Goal: Task Accomplishment & Management: Manage account settings

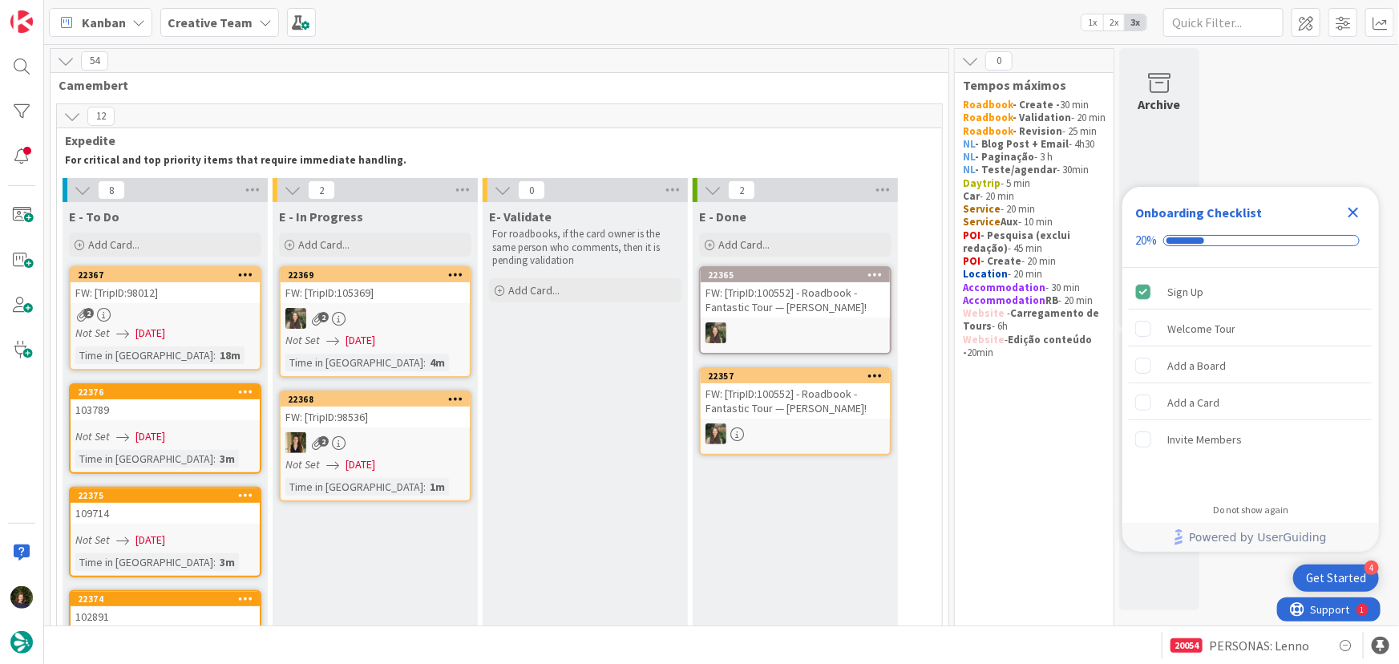
click at [1352, 205] on icon "Close Checklist" at bounding box center [1353, 212] width 19 height 19
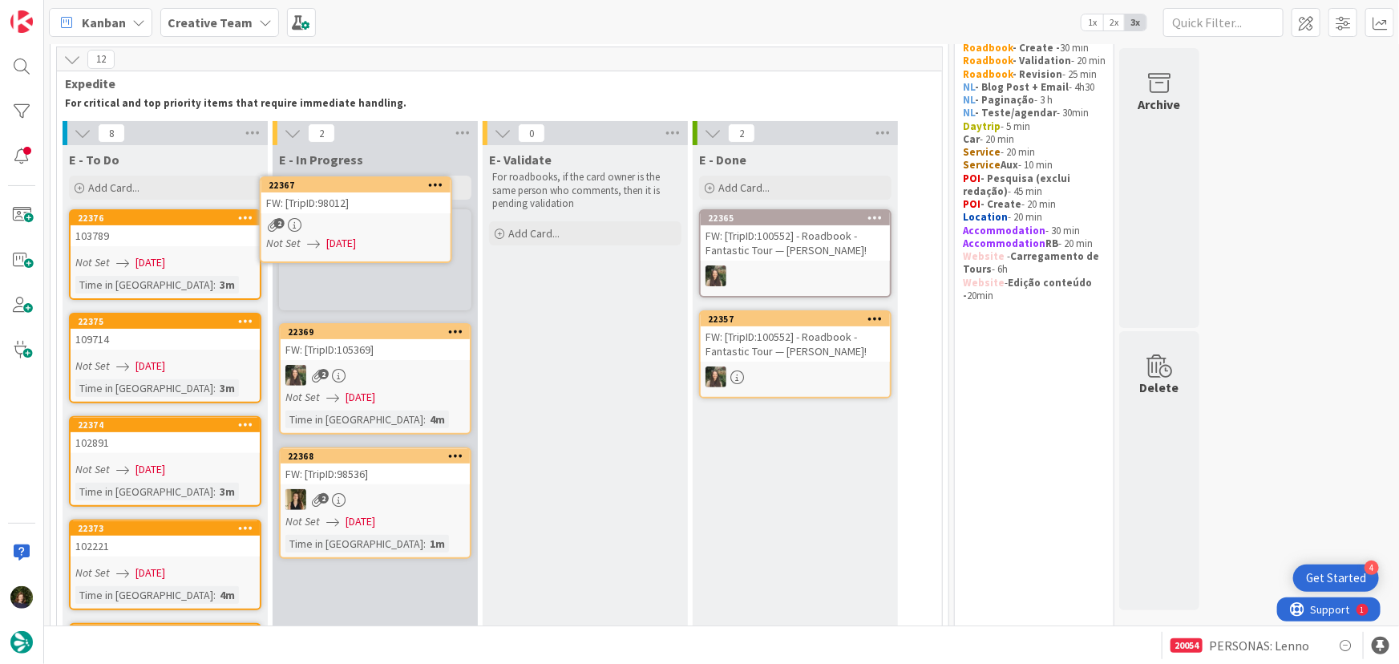
scroll to position [56, 0]
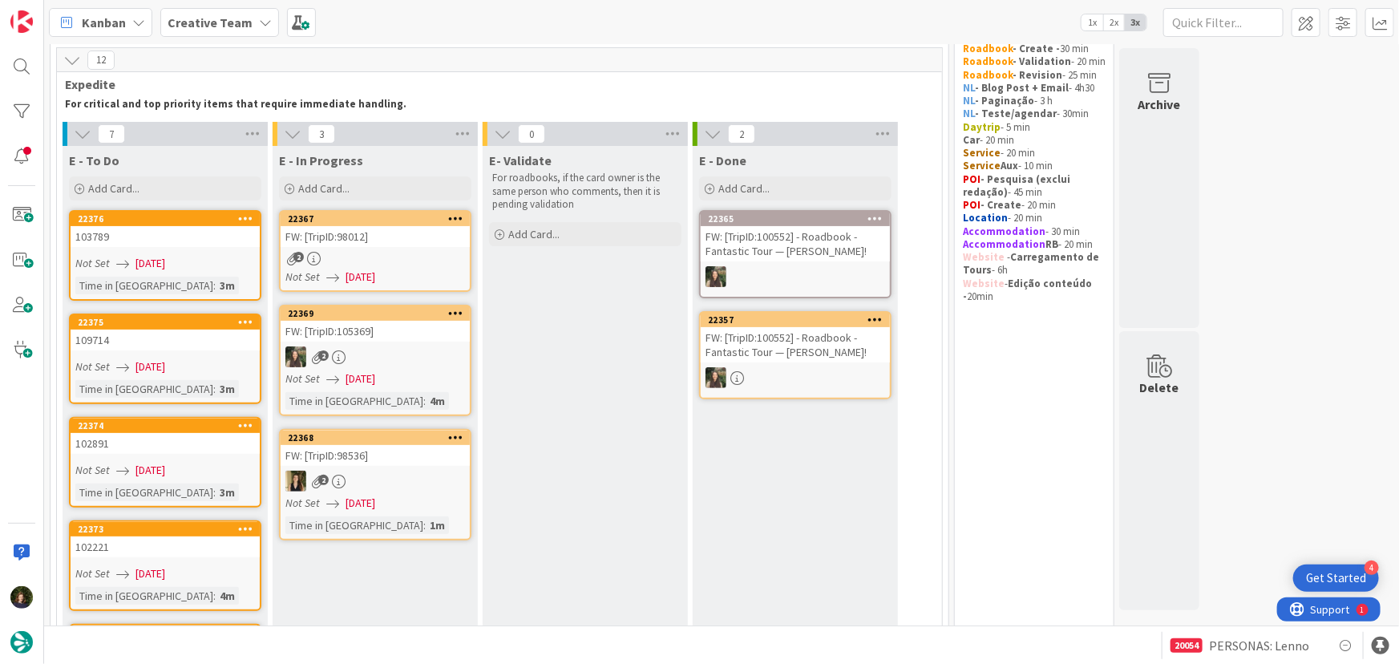
click at [358, 245] on div "FW: [TripID:98012]" at bounding box center [375, 236] width 189 height 21
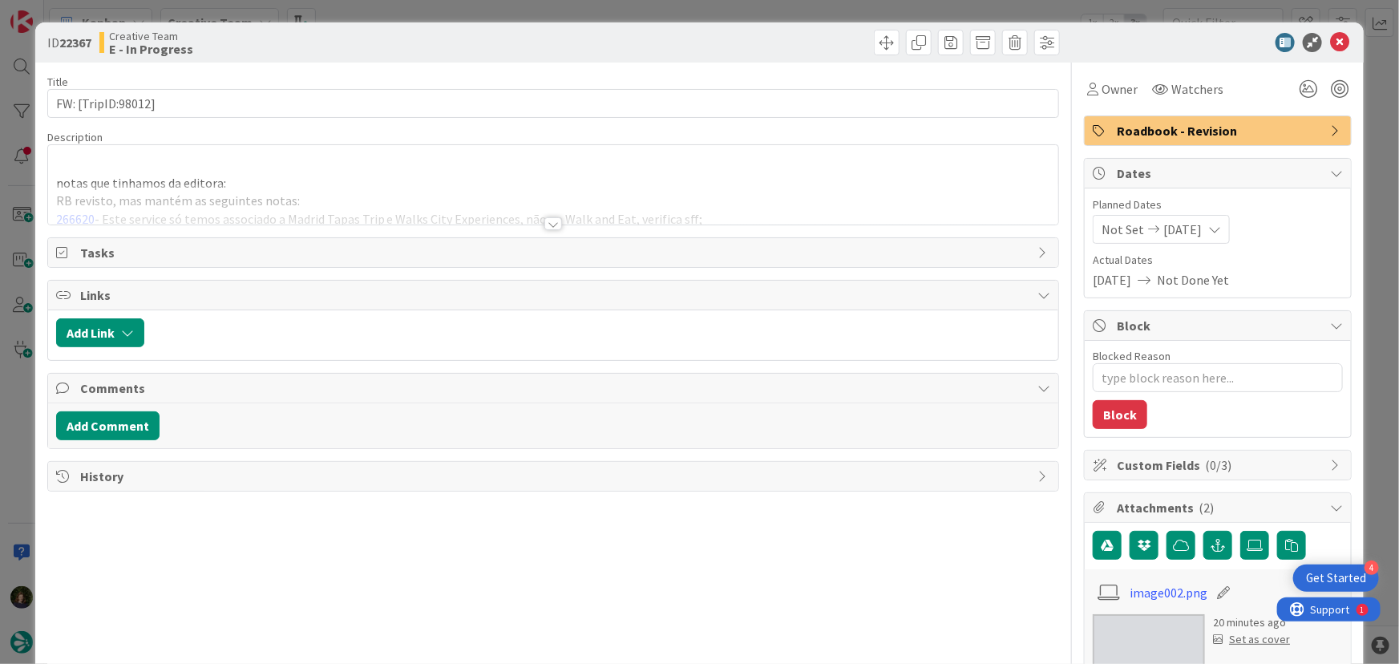
click at [545, 224] on div at bounding box center [553, 223] width 18 height 13
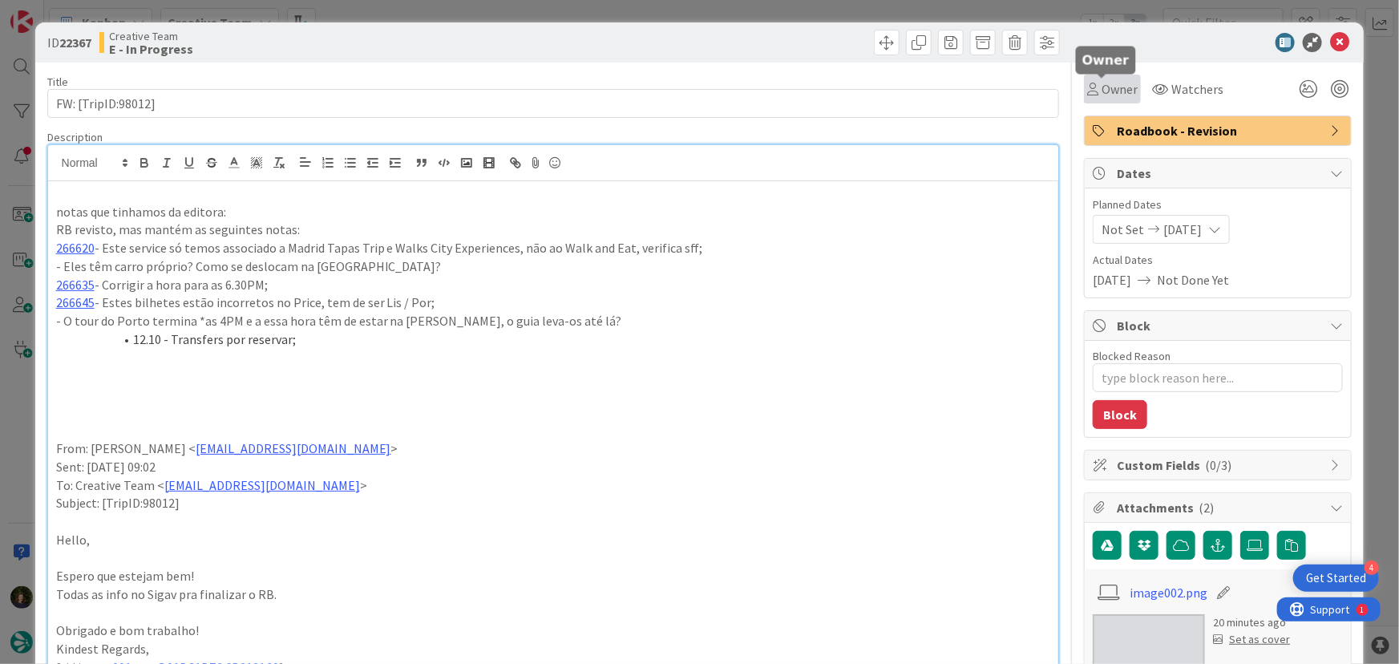
click at [1105, 87] on span "Owner" at bounding box center [1120, 88] width 36 height 19
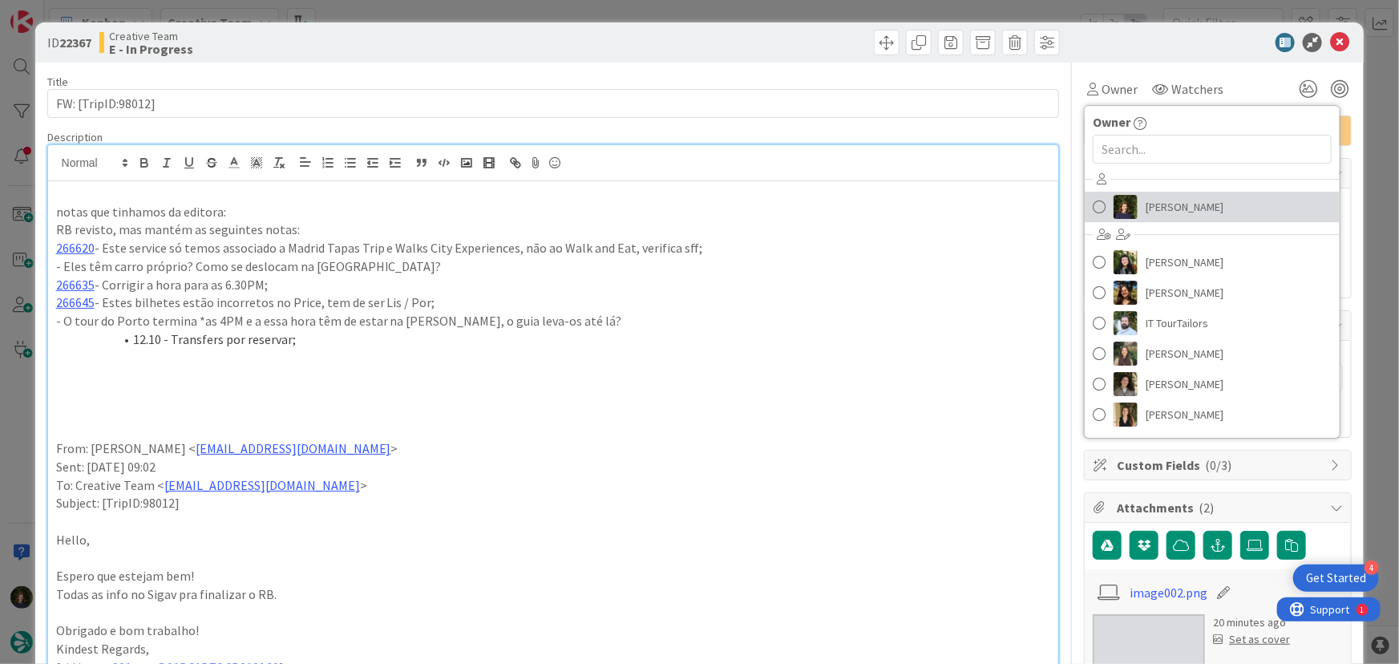
click at [1165, 212] on span "[PERSON_NAME]" at bounding box center [1185, 207] width 78 height 24
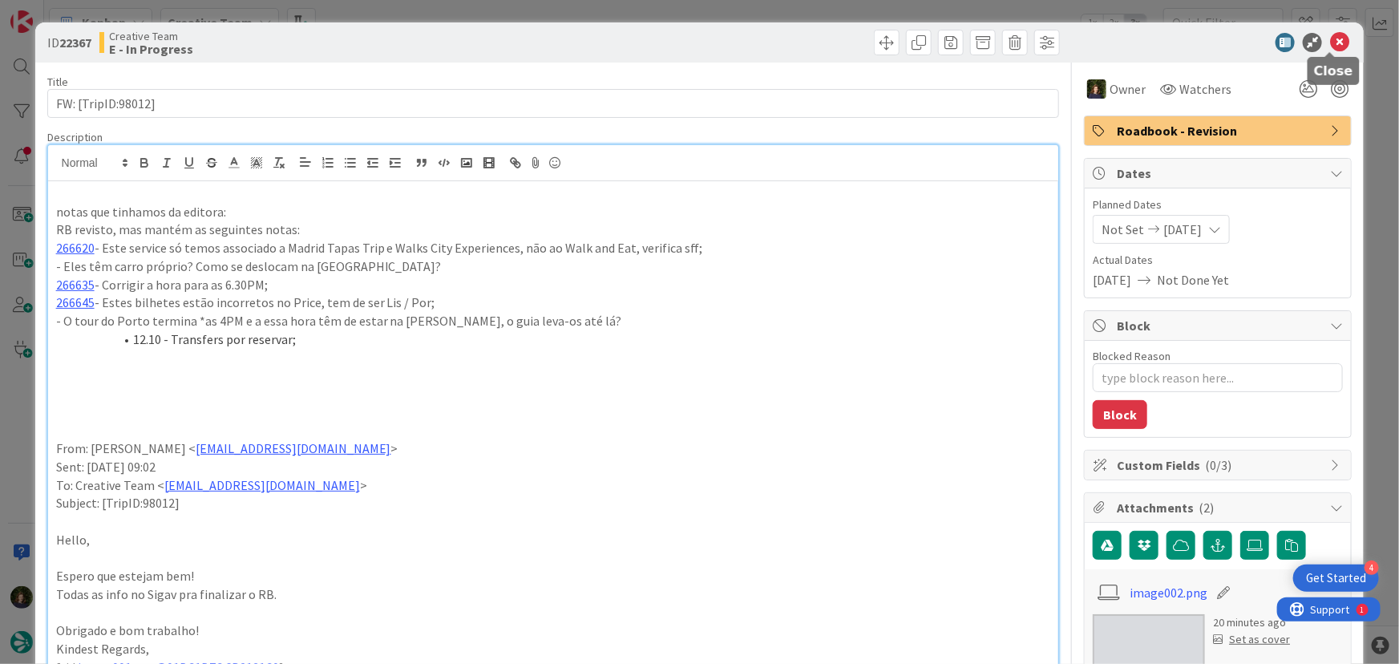
click at [1330, 46] on icon at bounding box center [1339, 42] width 19 height 19
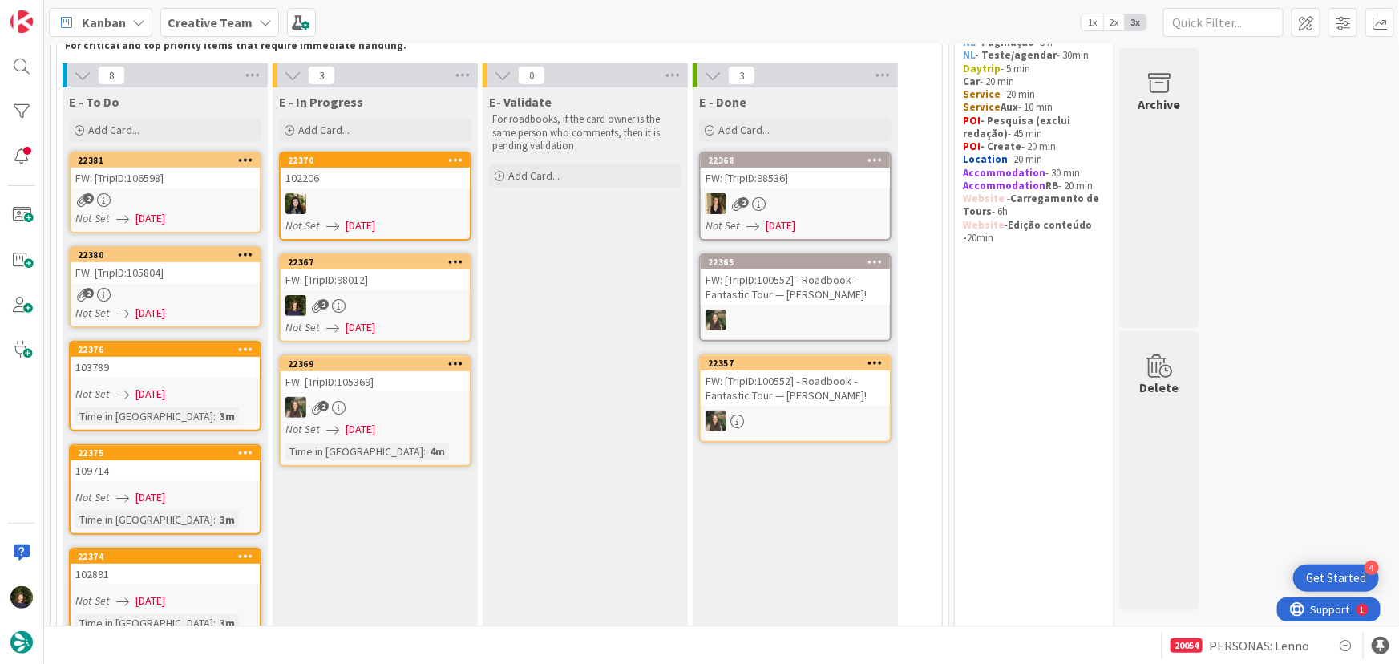
scroll to position [42, 0]
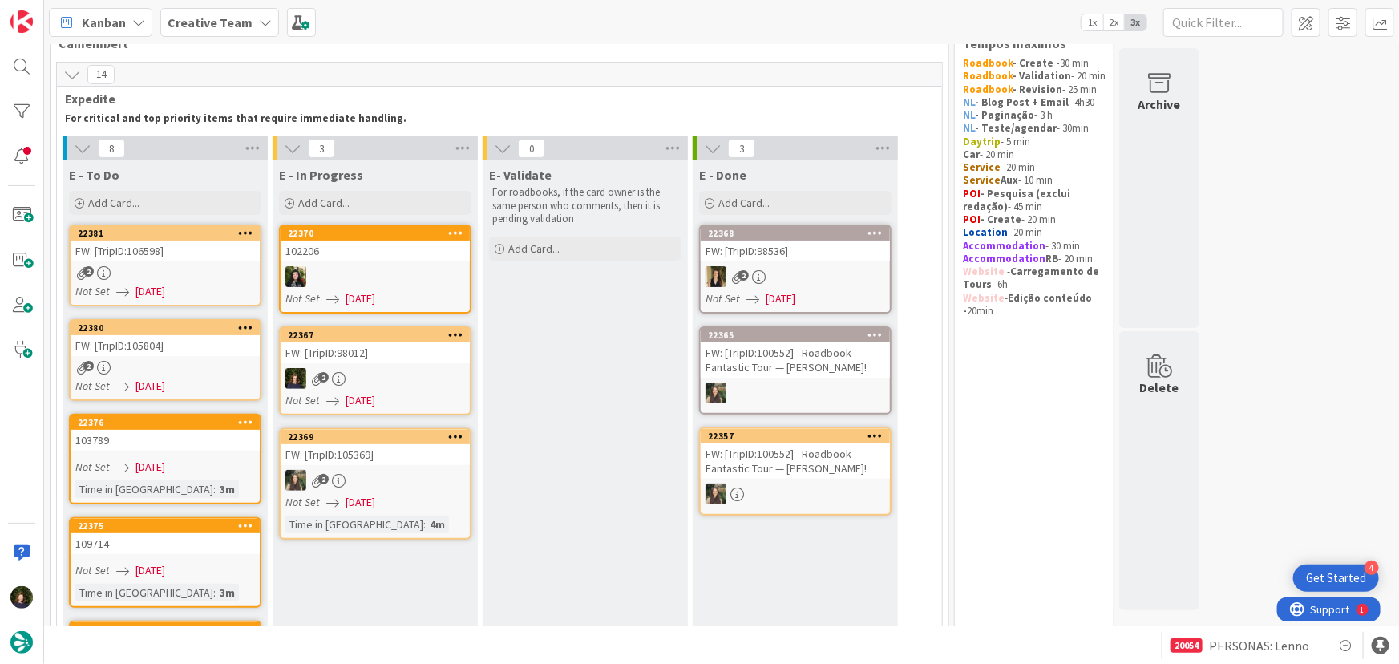
click at [394, 368] on div "2" at bounding box center [375, 378] width 189 height 21
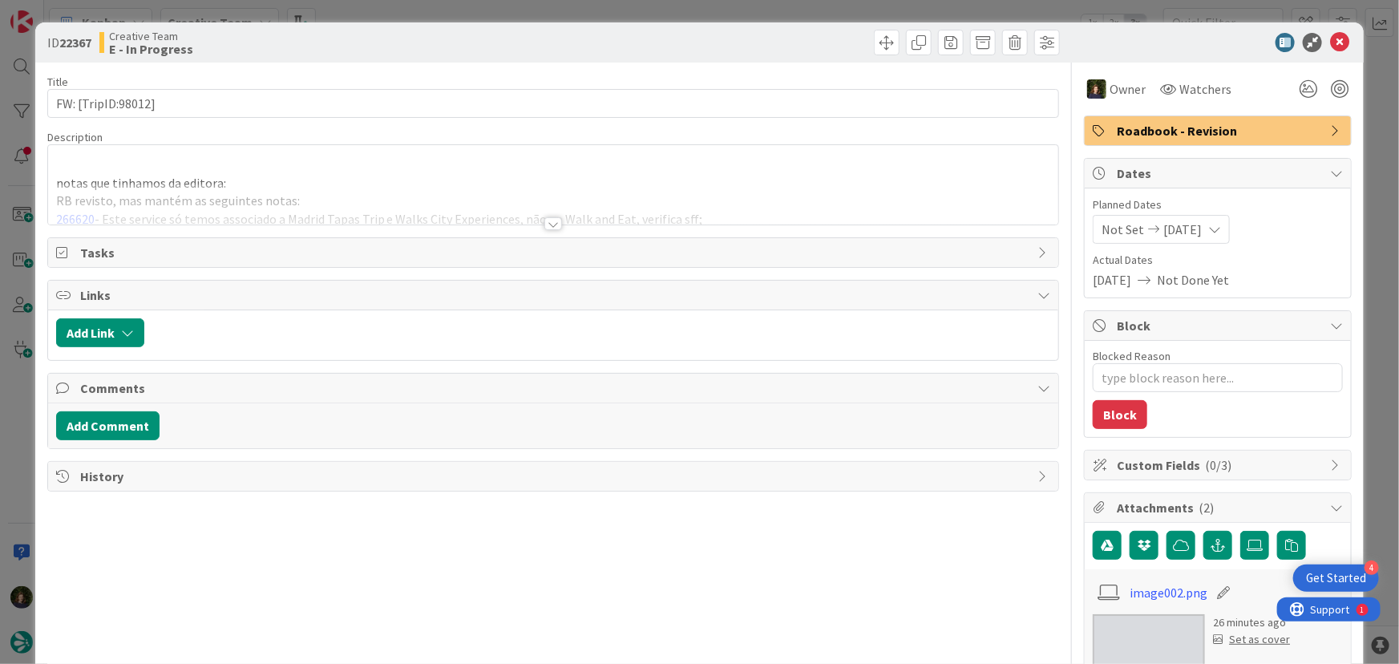
click at [545, 224] on div at bounding box center [553, 223] width 18 height 13
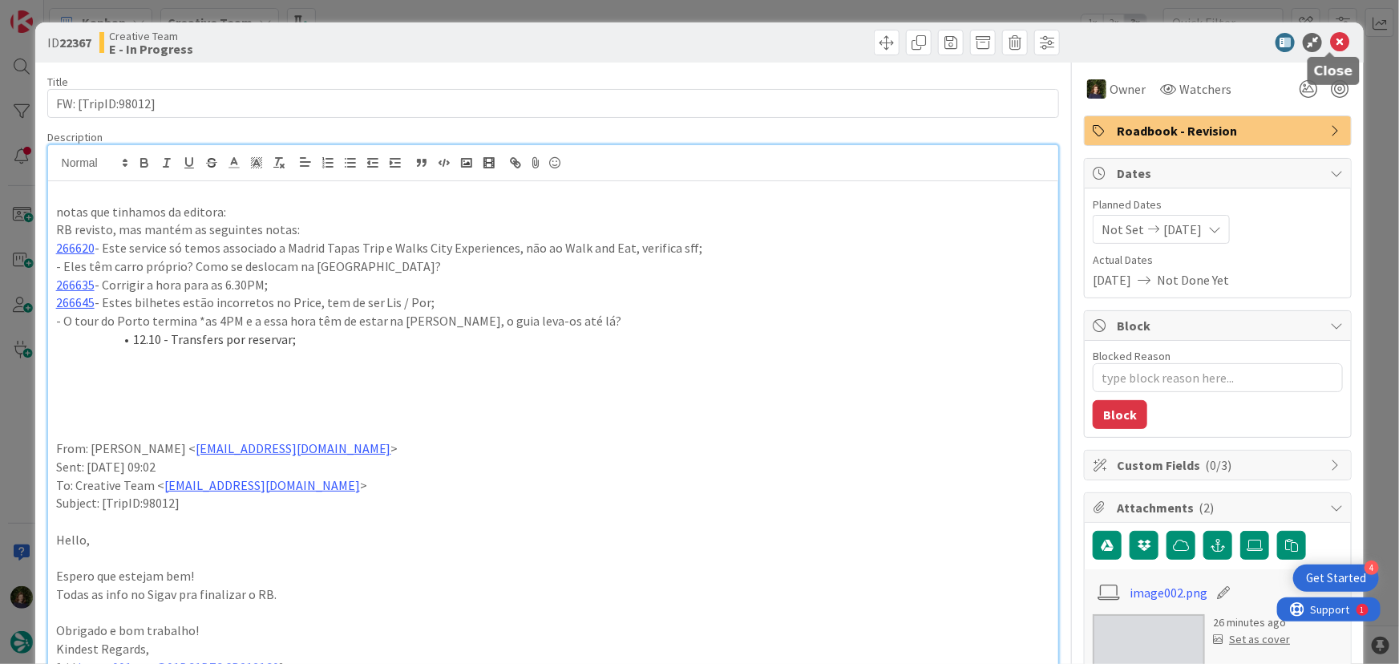
click at [1330, 43] on icon at bounding box center [1339, 42] width 19 height 19
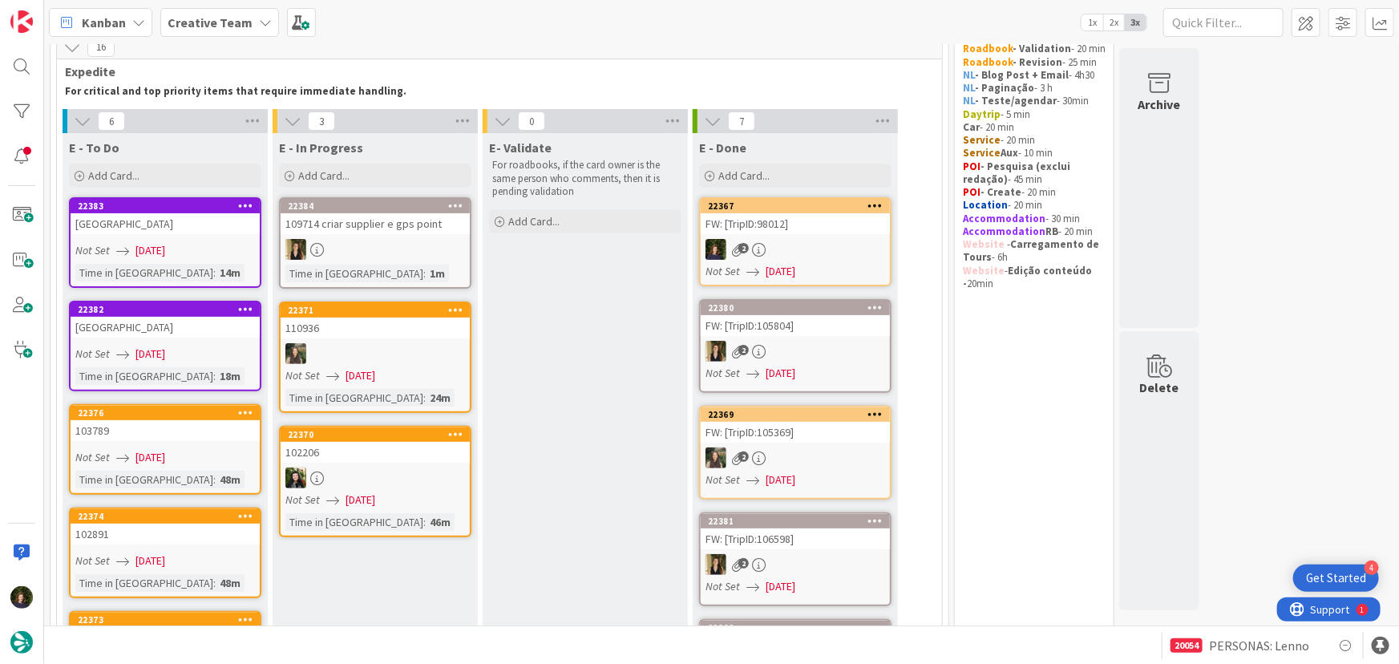
scroll to position [63, 0]
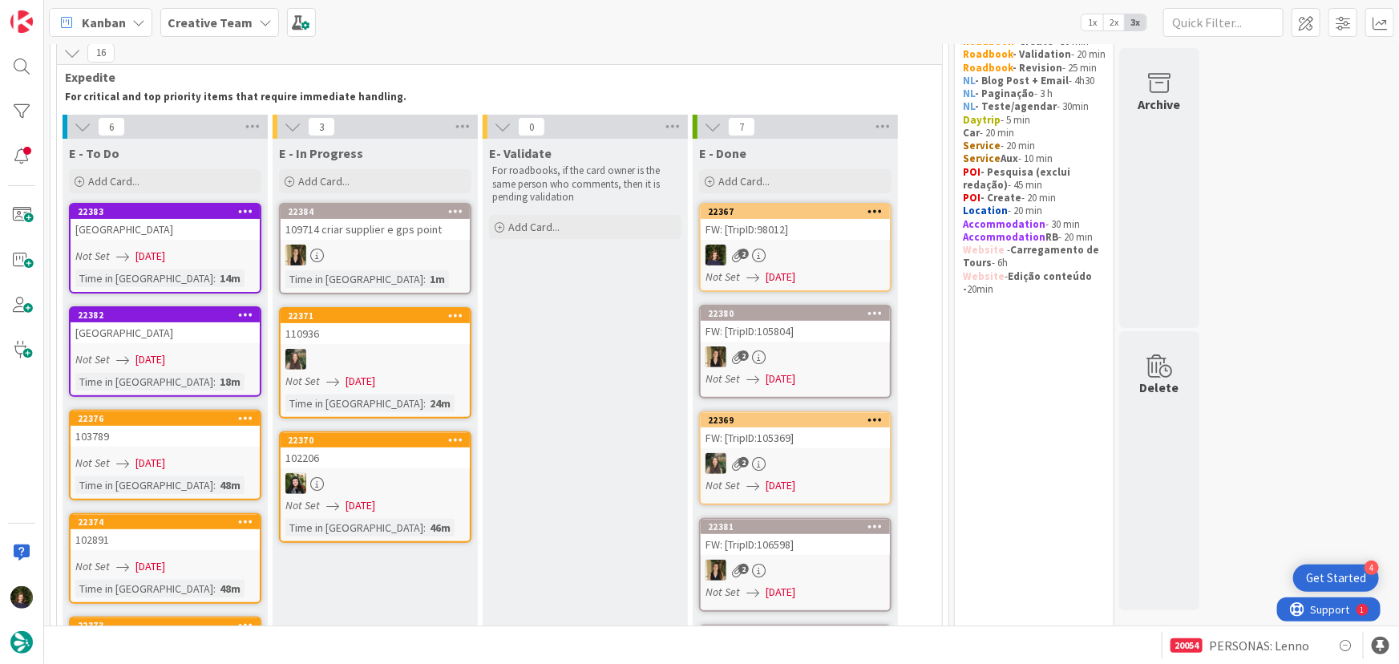
click at [783, 249] on div "2" at bounding box center [795, 255] width 189 height 21
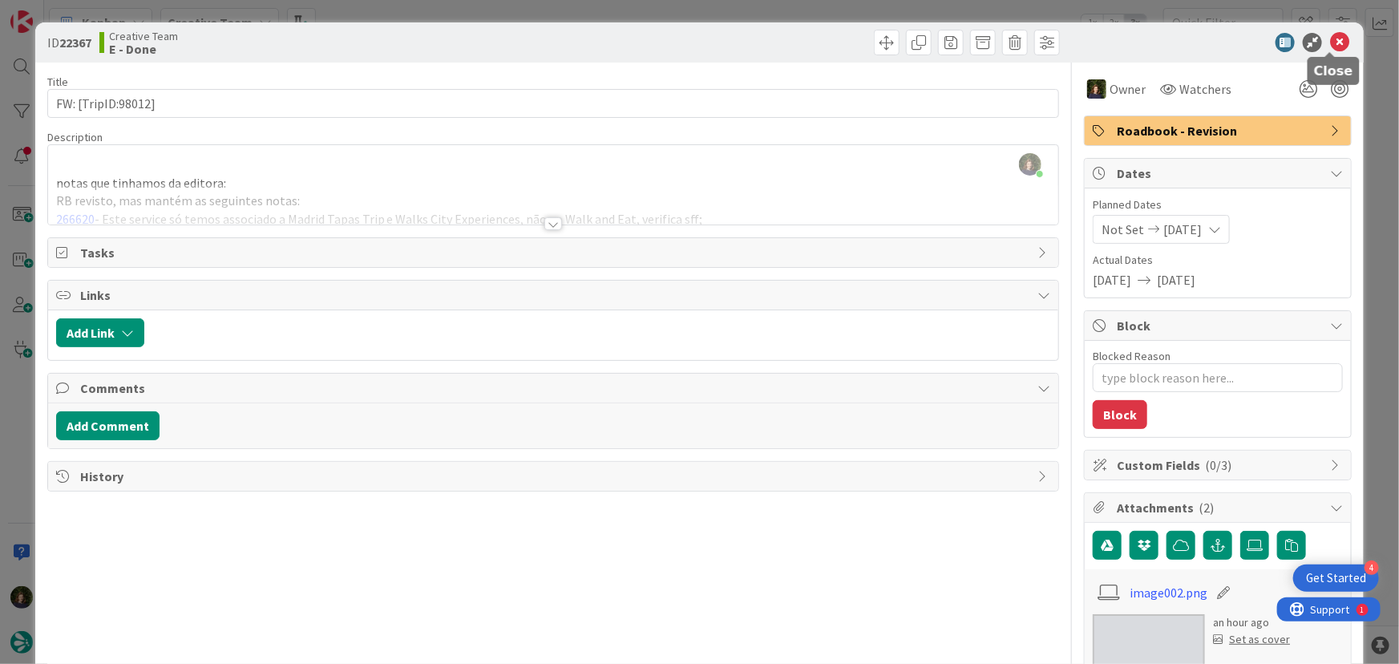
click at [1332, 43] on icon at bounding box center [1339, 42] width 19 height 19
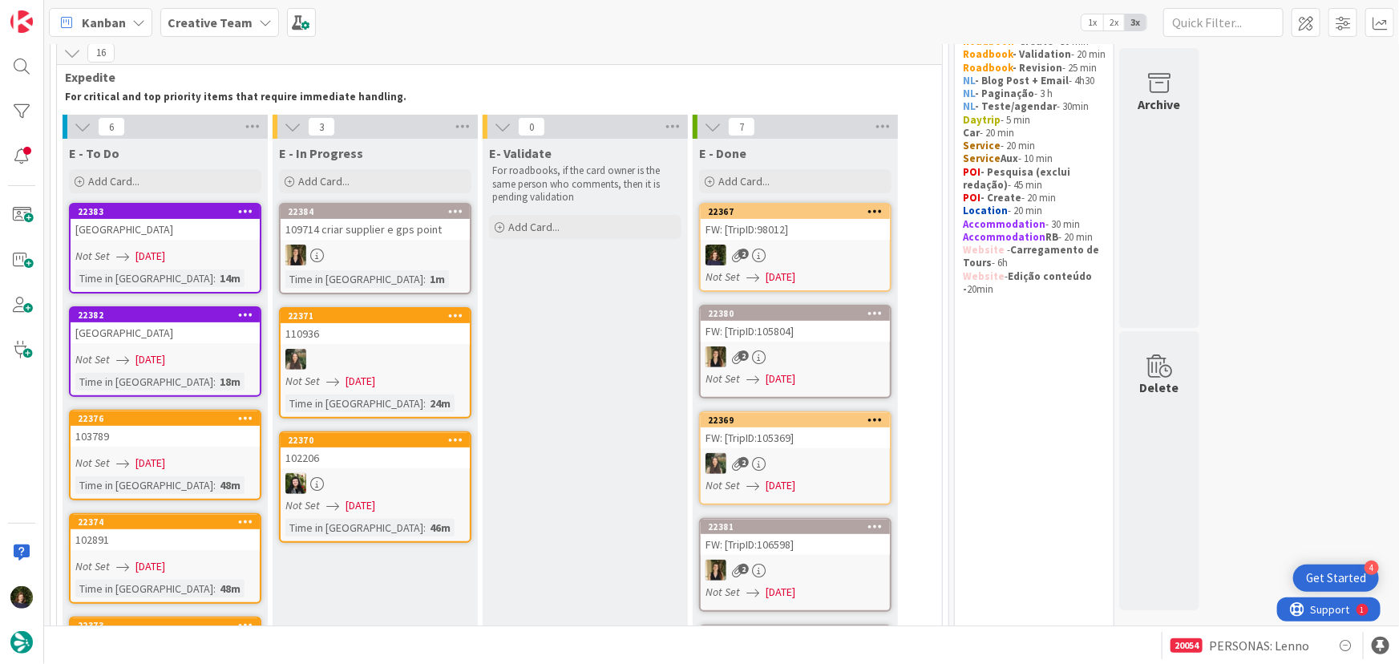
click at [877, 209] on icon at bounding box center [875, 210] width 15 height 11
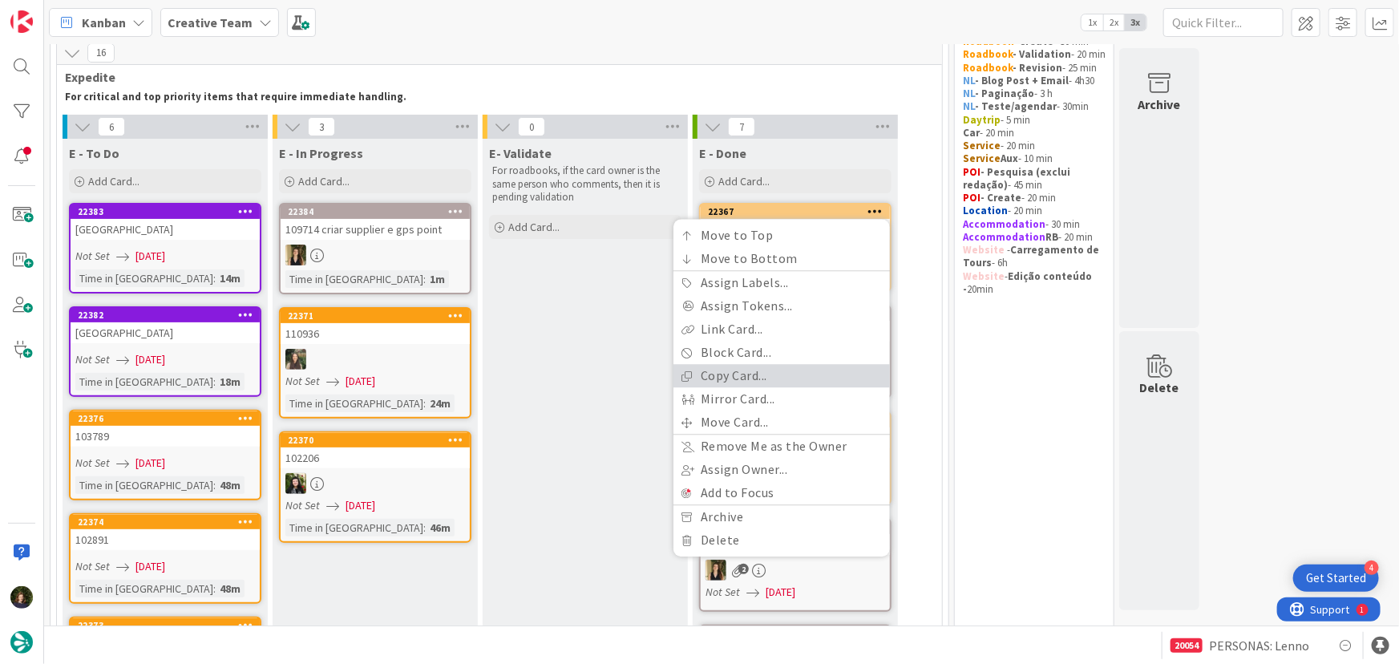
click at [807, 369] on link "Copy Card..." at bounding box center [781, 376] width 216 height 23
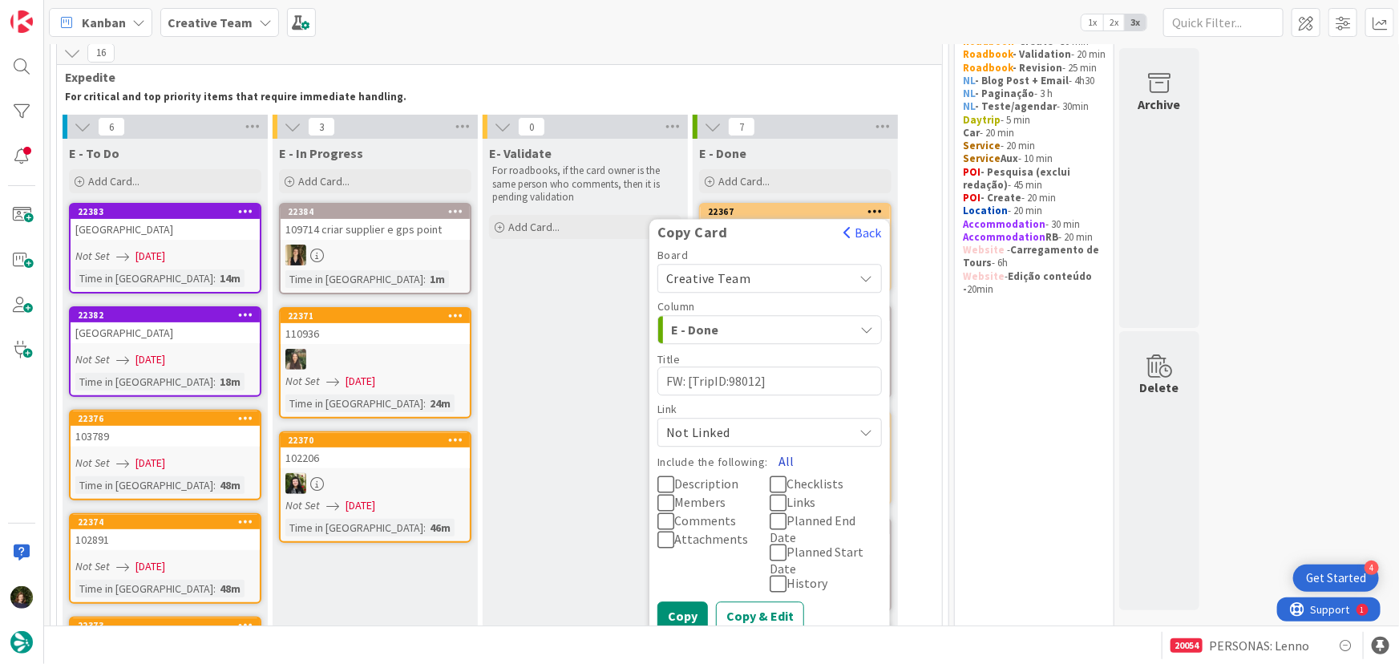
drag, startPoint x: 782, startPoint y: 457, endPoint x: 782, endPoint y: 468, distance: 11.2
click at [784, 457] on button "All" at bounding box center [786, 461] width 36 height 29
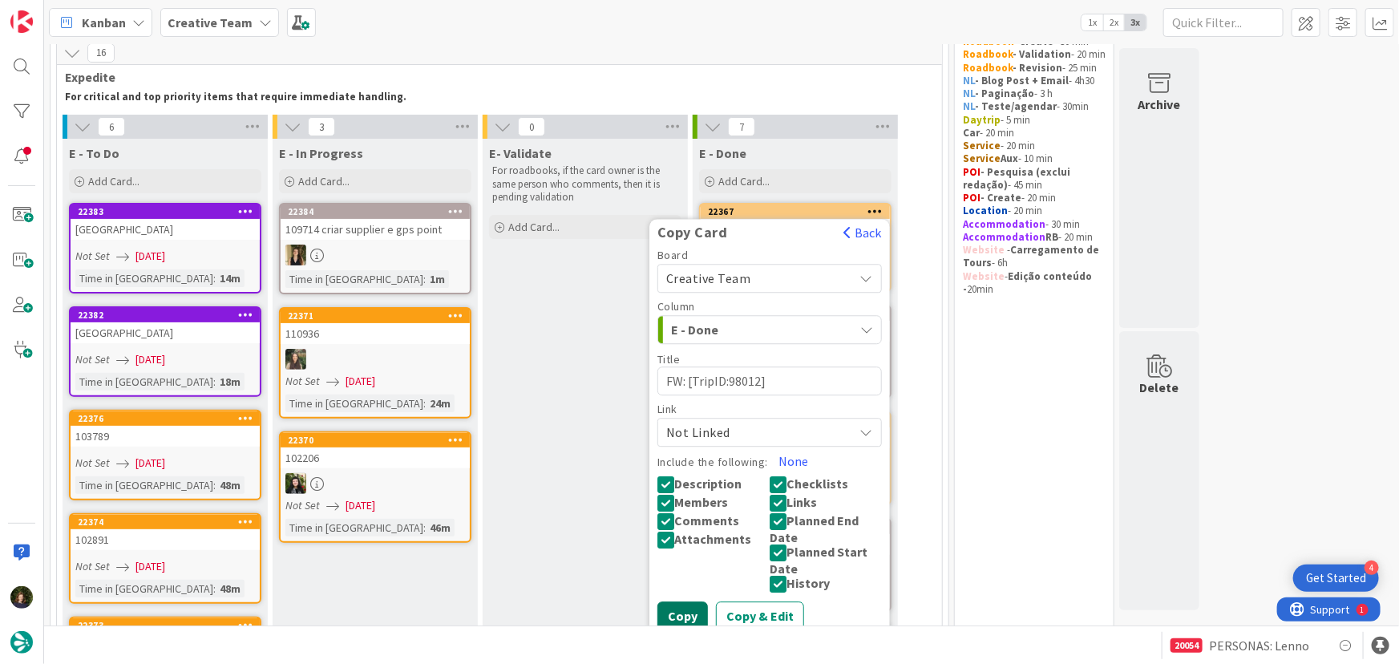
click at [691, 609] on button "Copy" at bounding box center [682, 616] width 51 height 29
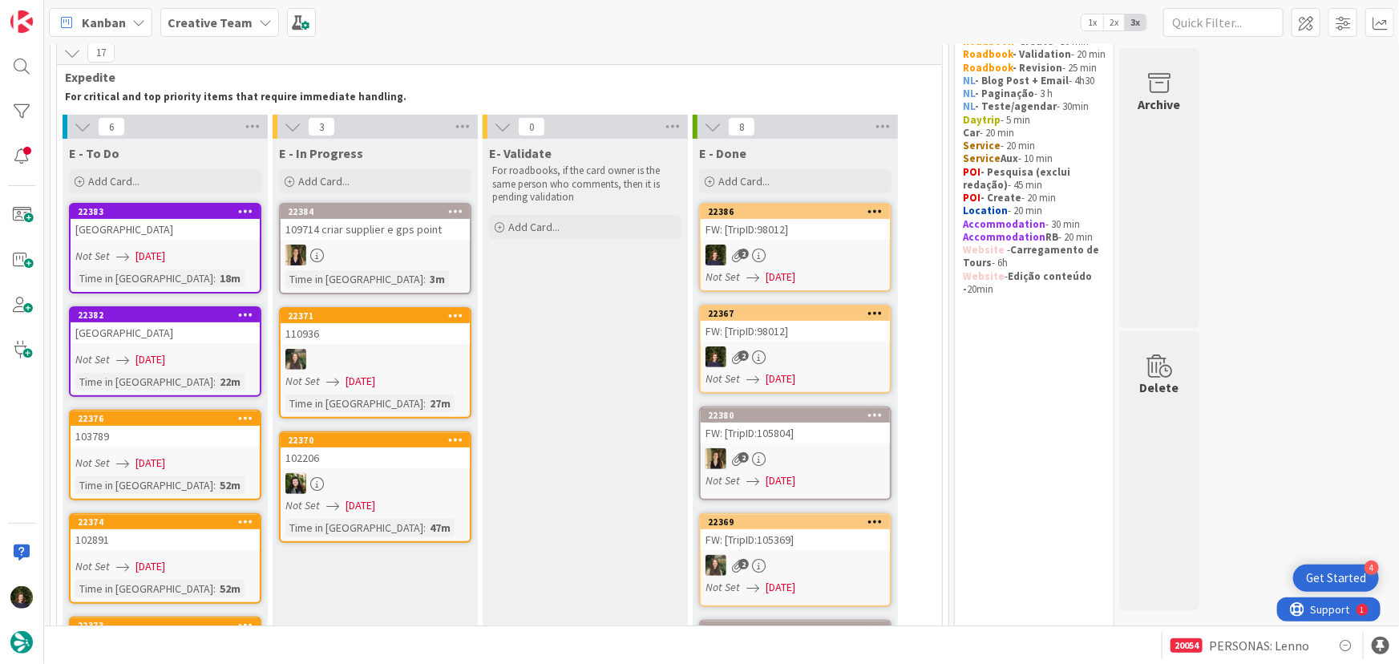
click at [870, 211] on icon at bounding box center [875, 210] width 15 height 11
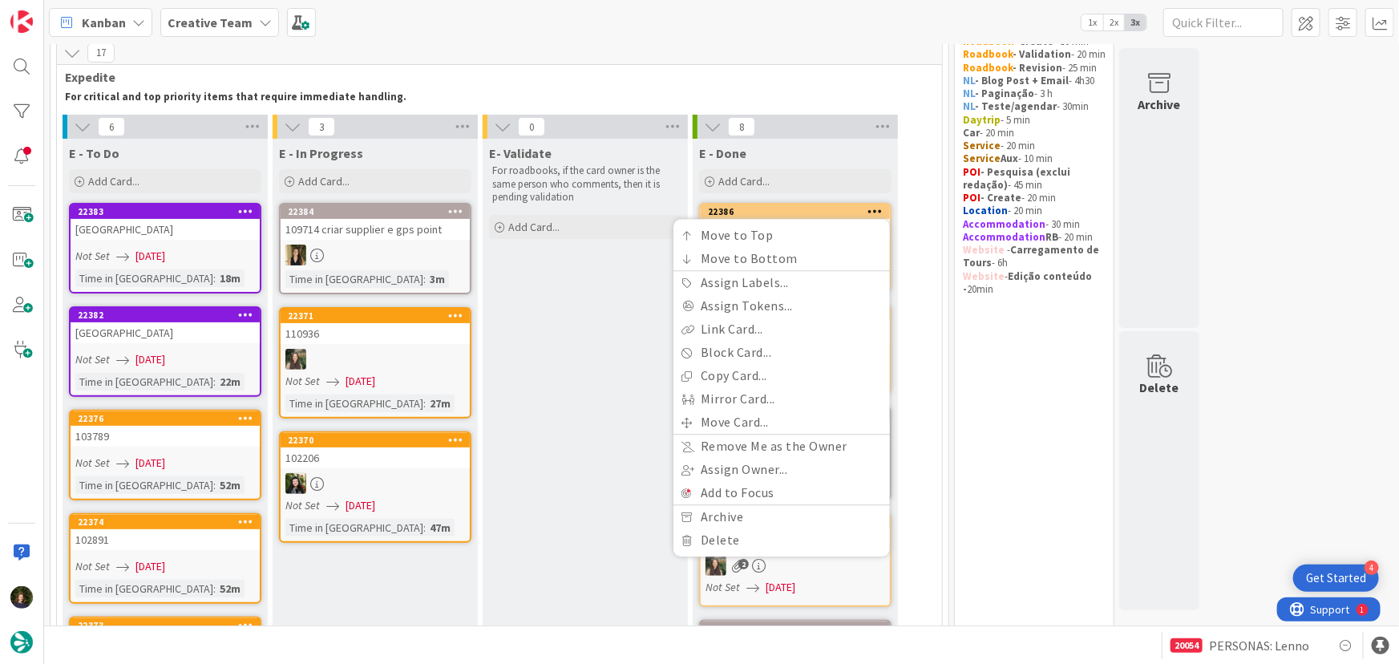
click at [597, 334] on div "E- Validate For roadbooks, if the card owner is the same person who comments, t…" at bounding box center [585, 587] width 205 height 896
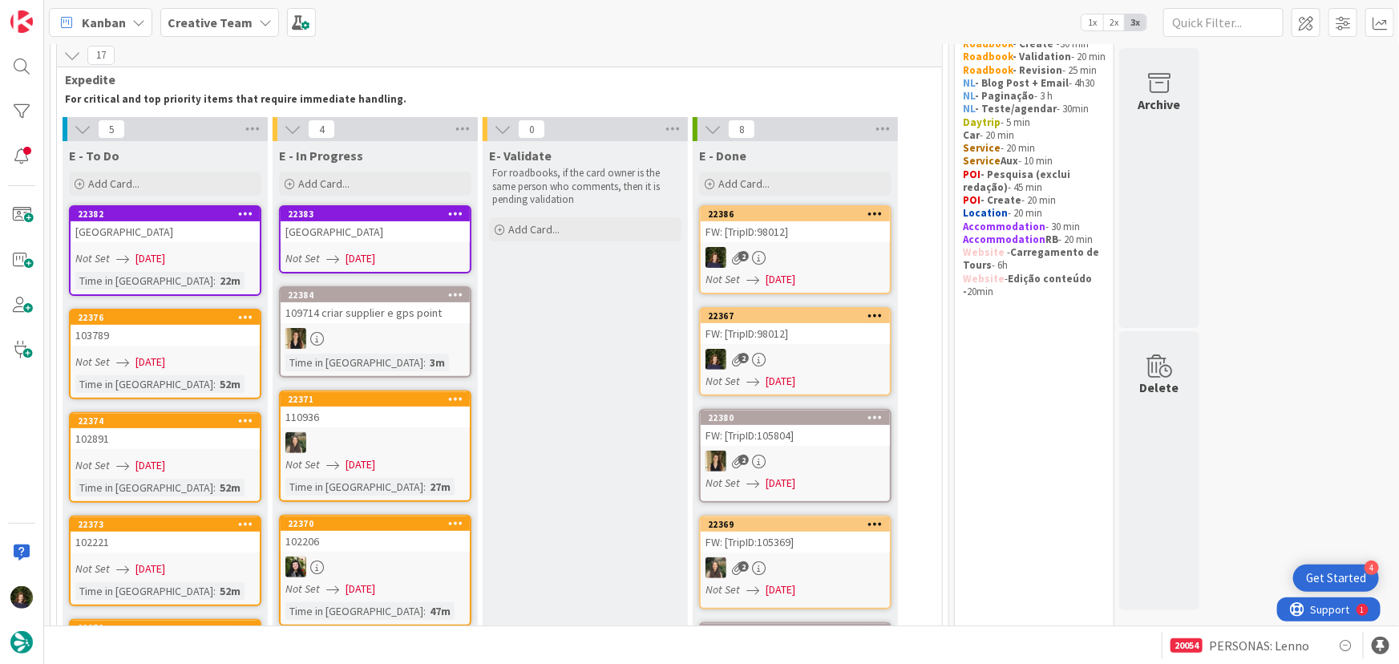
scroll to position [55, 0]
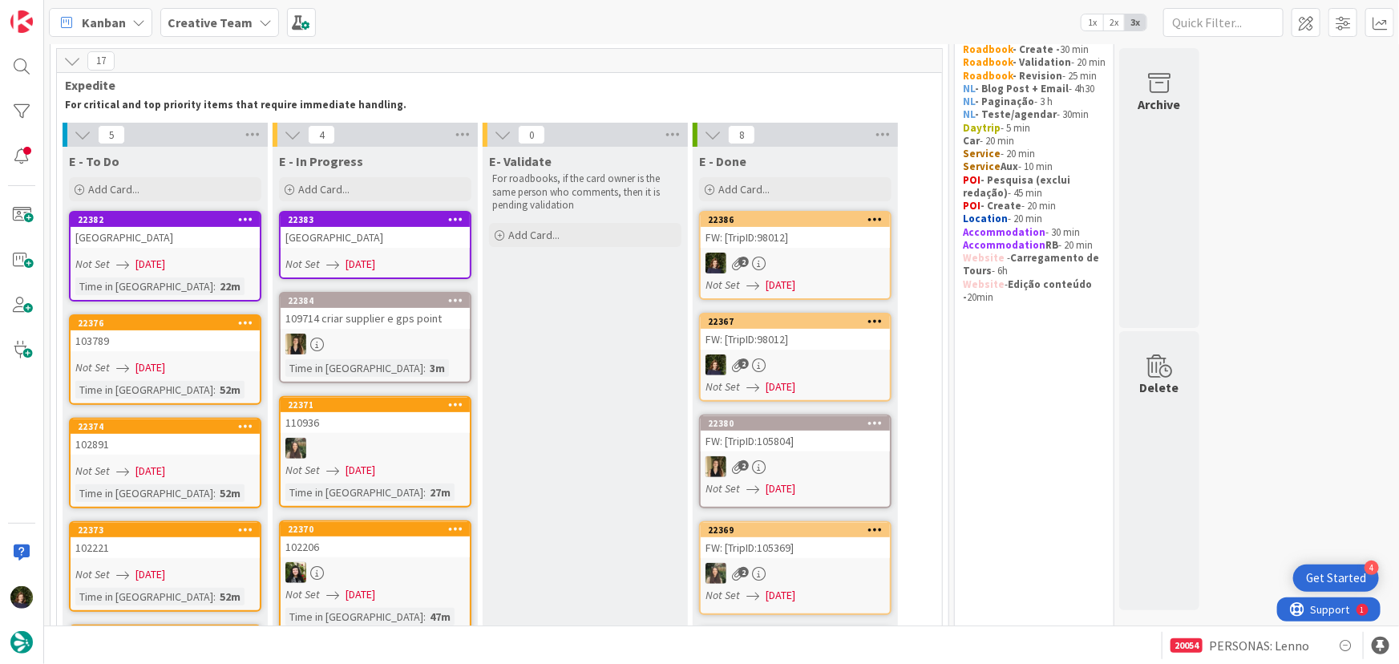
click at [376, 231] on div "[GEOGRAPHIC_DATA]" at bounding box center [375, 237] width 189 height 21
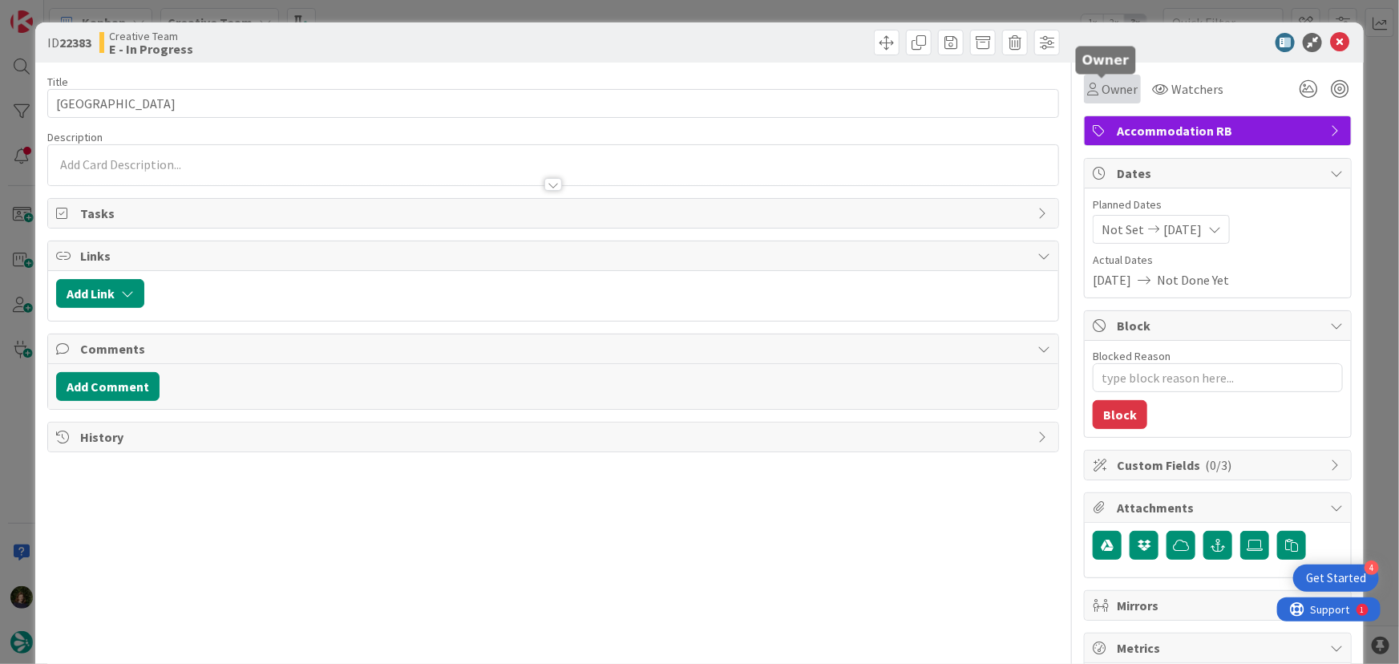
click at [1114, 91] on span "Owner" at bounding box center [1120, 88] width 36 height 19
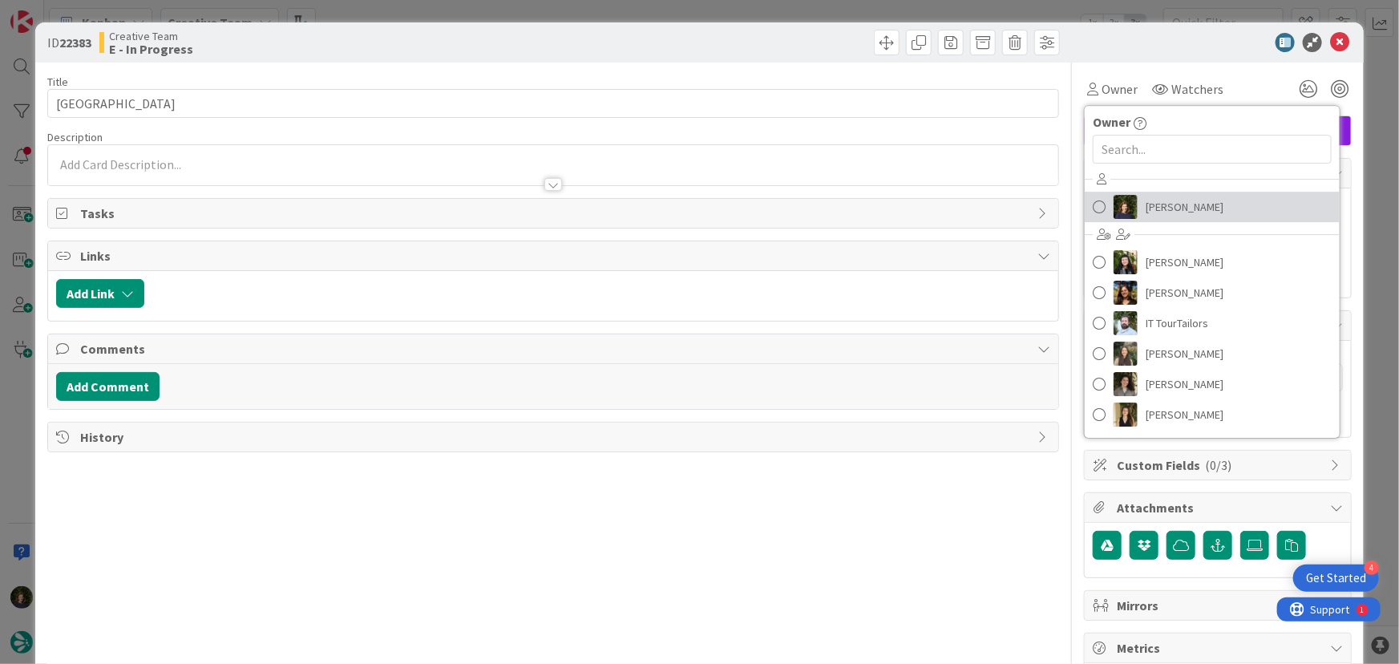
click at [1171, 198] on span "[PERSON_NAME]" at bounding box center [1185, 207] width 78 height 24
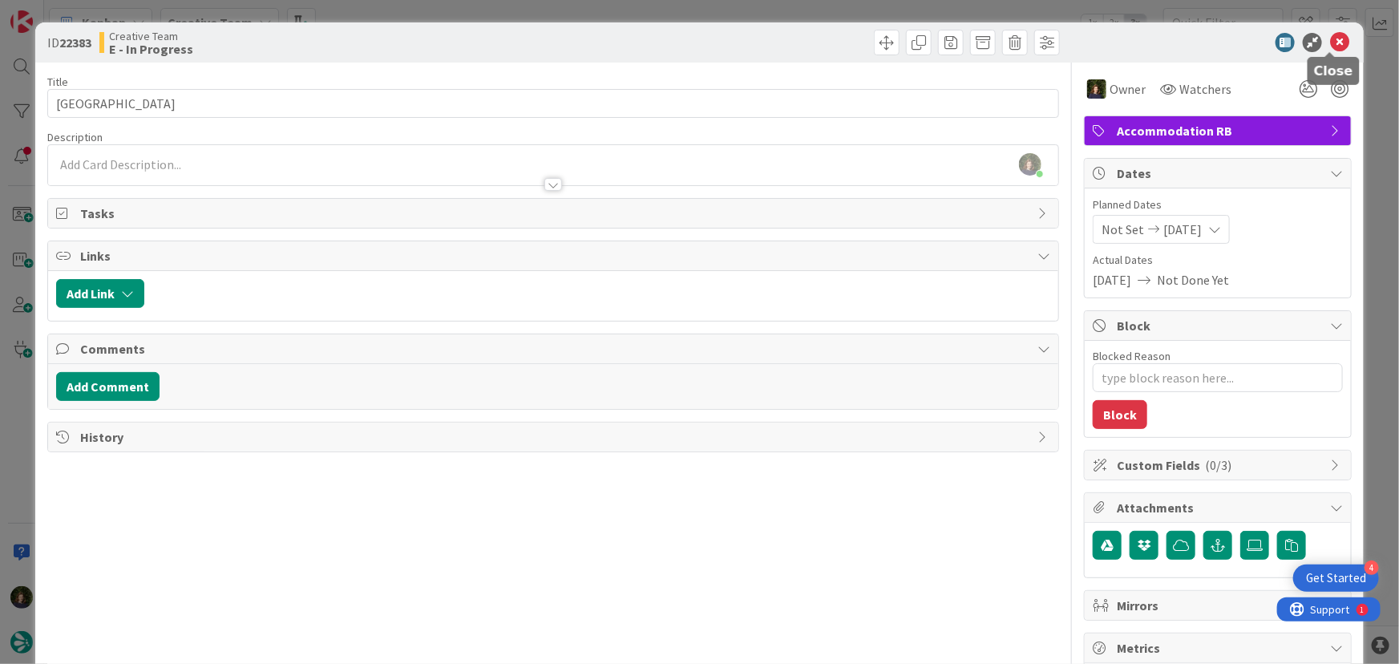
click at [1332, 42] on icon at bounding box center [1339, 42] width 19 height 19
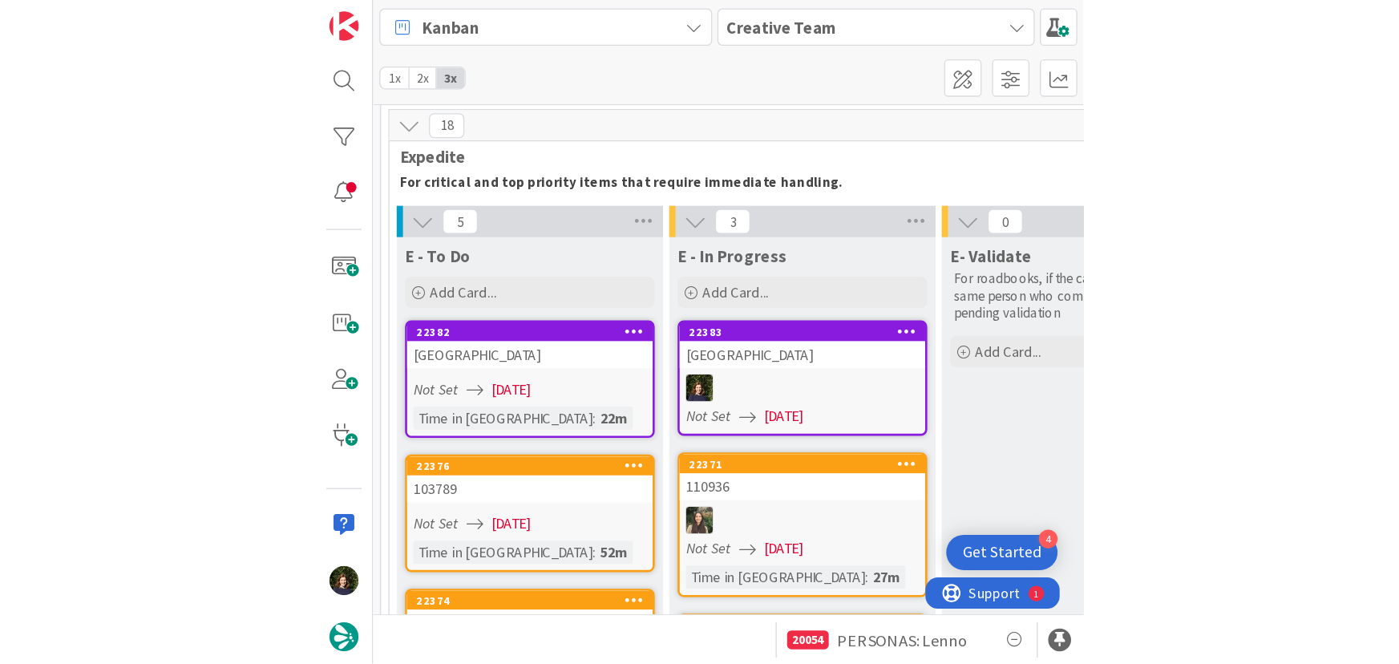
scroll to position [55, 0]
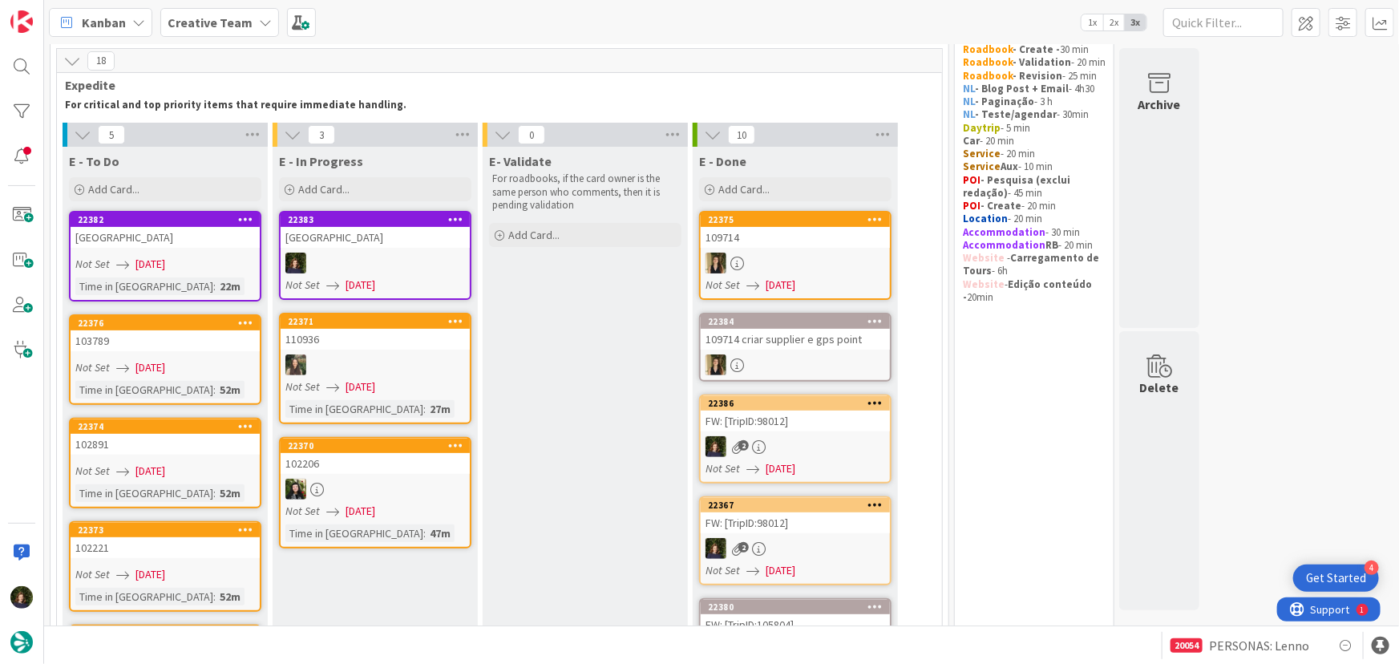
click at [373, 246] on div "[GEOGRAPHIC_DATA]" at bounding box center [375, 237] width 189 height 21
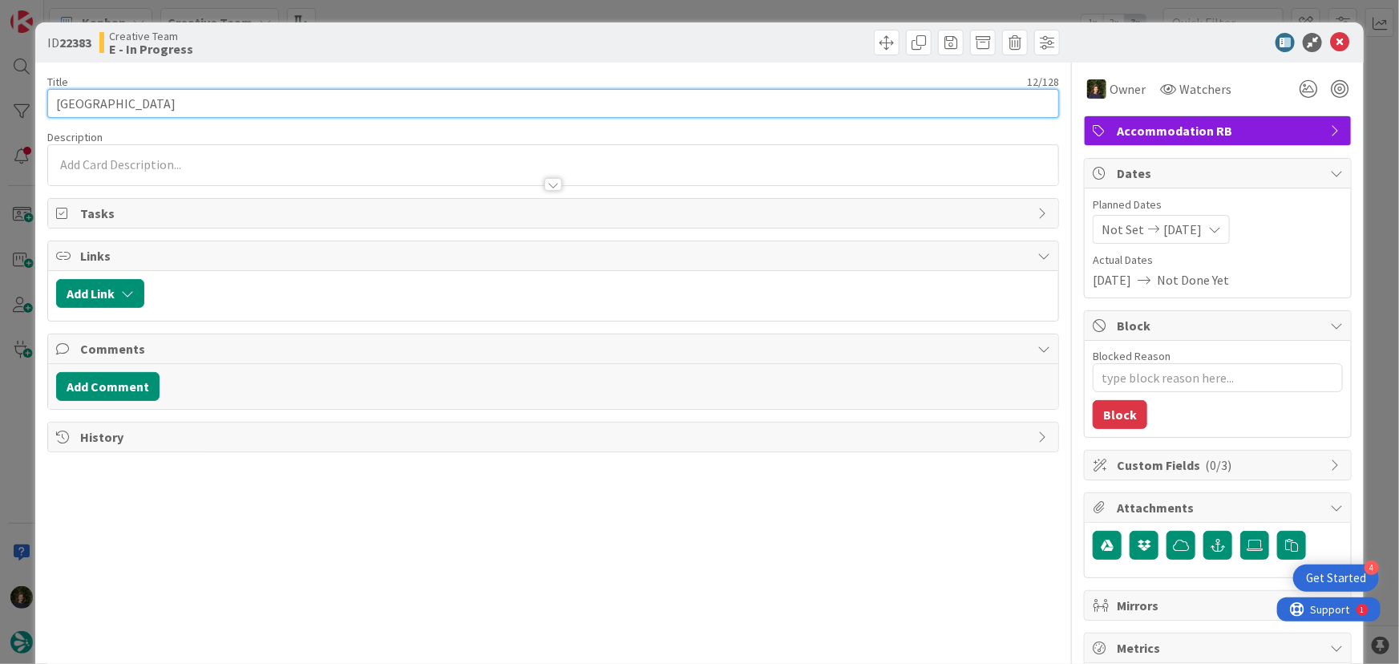
drag, startPoint x: 145, startPoint y: 109, endPoint x: 56, endPoint y: 108, distance: 89.0
click at [56, 108] on input "[GEOGRAPHIC_DATA]" at bounding box center [553, 103] width 1013 height 29
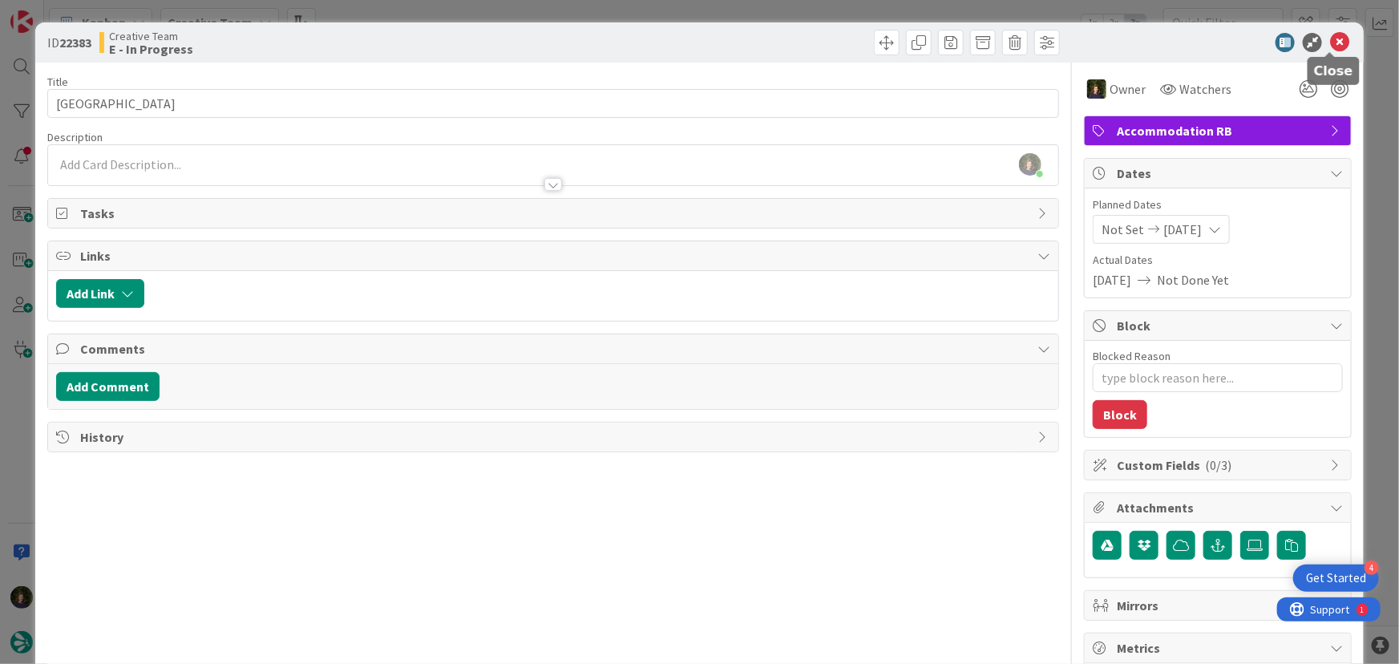
drag, startPoint x: 1331, startPoint y: 40, endPoint x: 1255, endPoint y: 89, distance: 90.5
click at [1332, 40] on icon at bounding box center [1339, 42] width 19 height 19
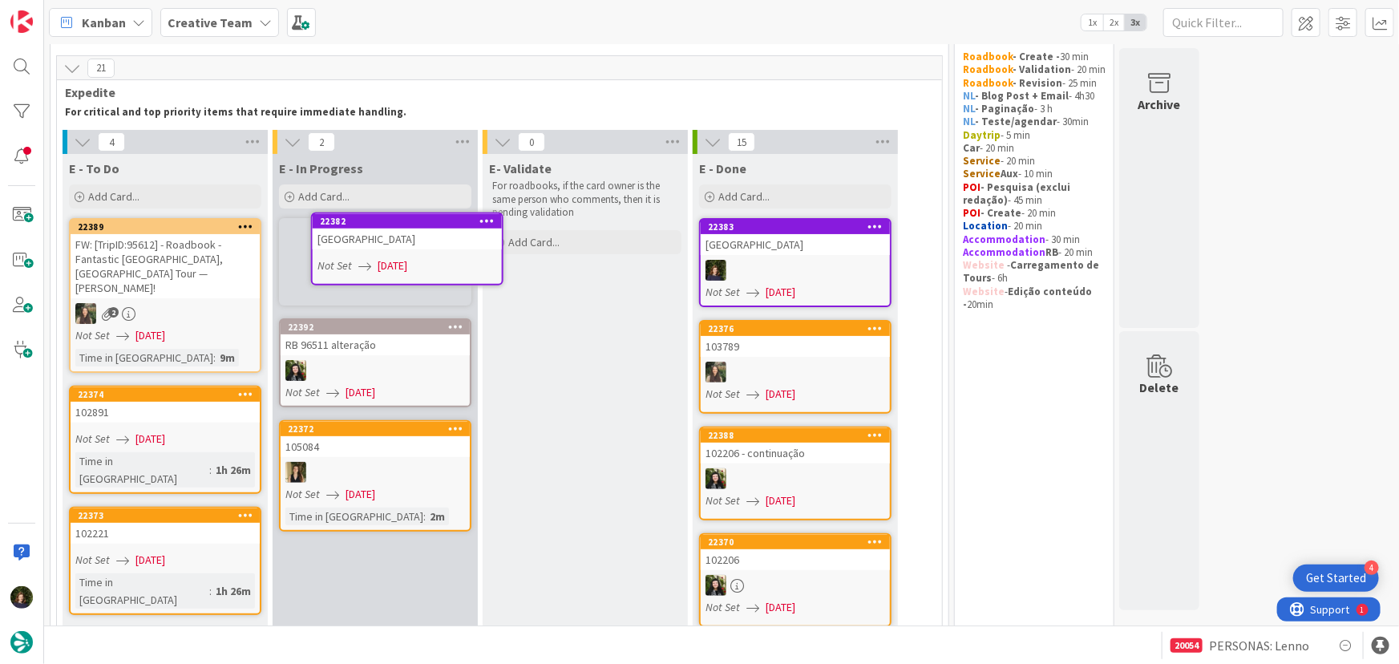
scroll to position [47, 0]
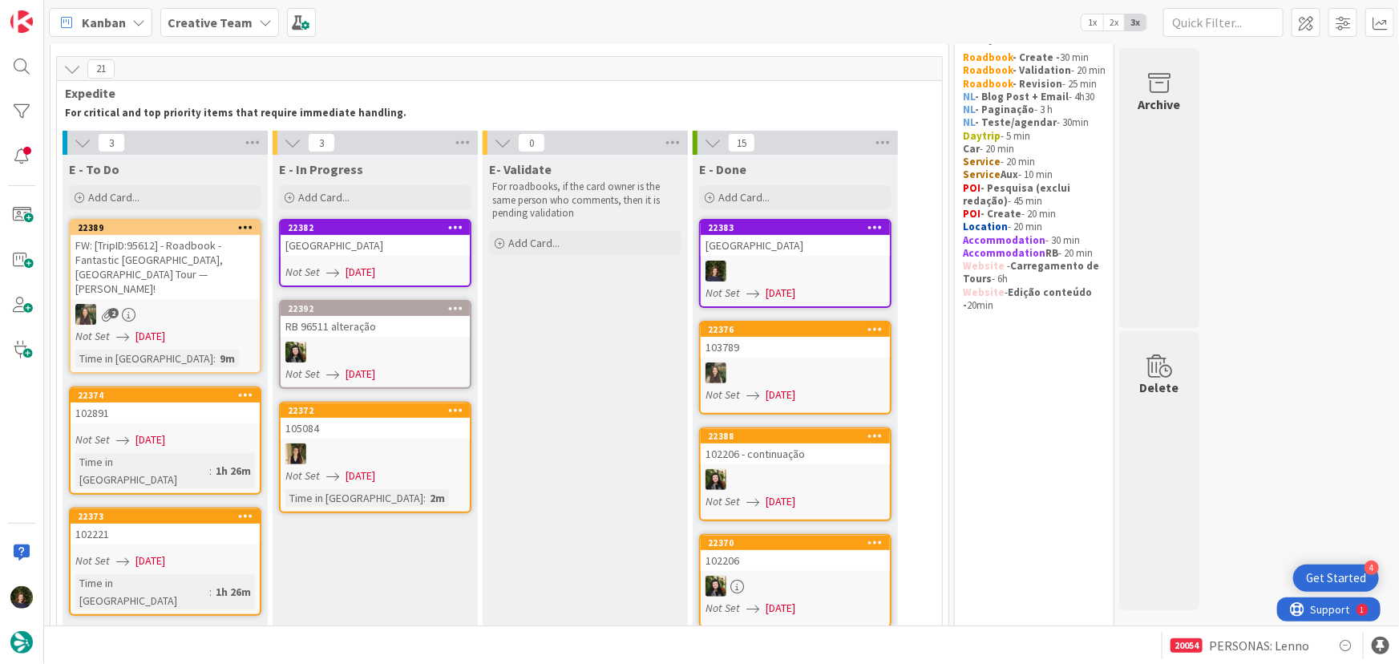
click at [371, 249] on div "[GEOGRAPHIC_DATA]" at bounding box center [375, 245] width 189 height 21
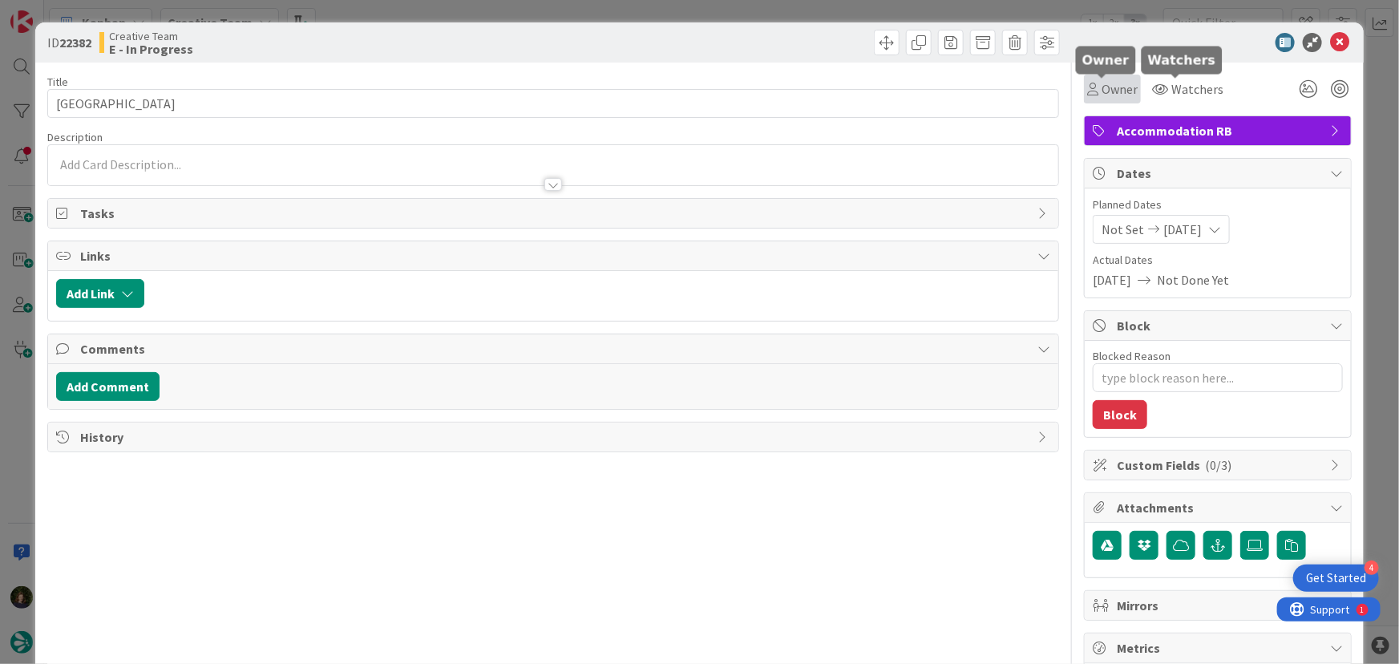
click at [1109, 93] on span "Owner" at bounding box center [1120, 88] width 36 height 19
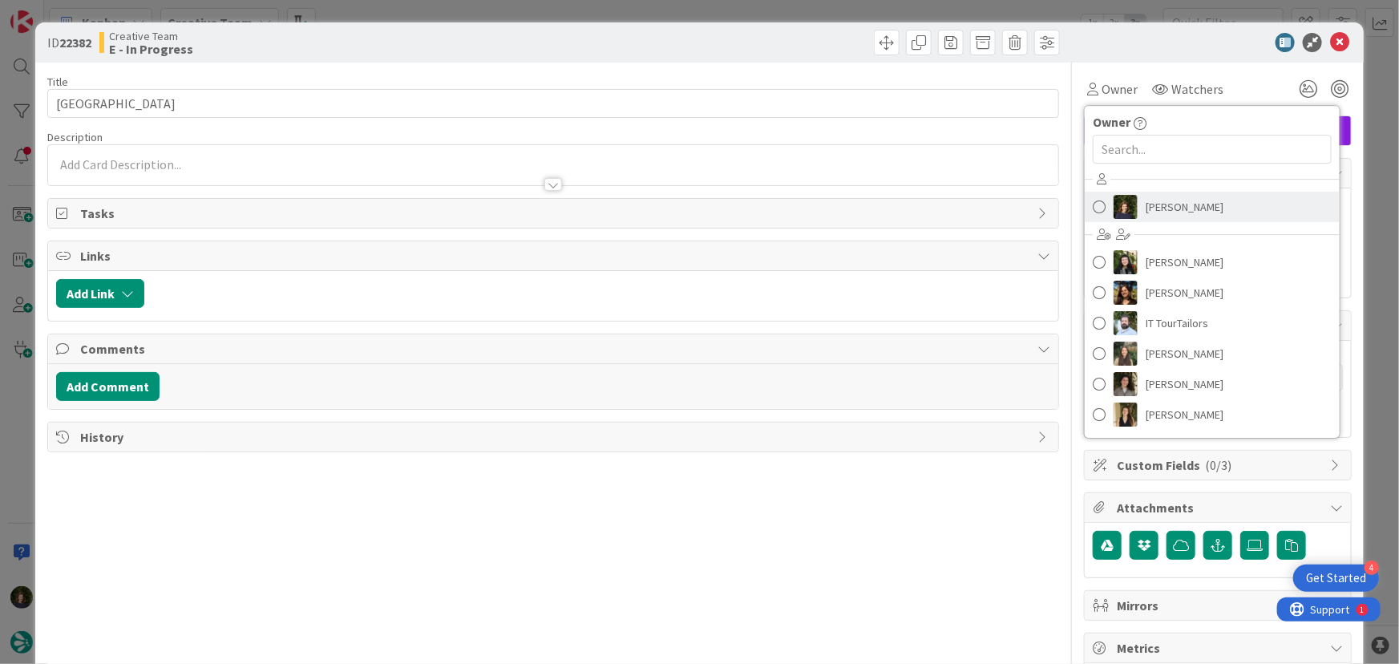
click at [1191, 212] on span "[PERSON_NAME]" at bounding box center [1185, 207] width 78 height 24
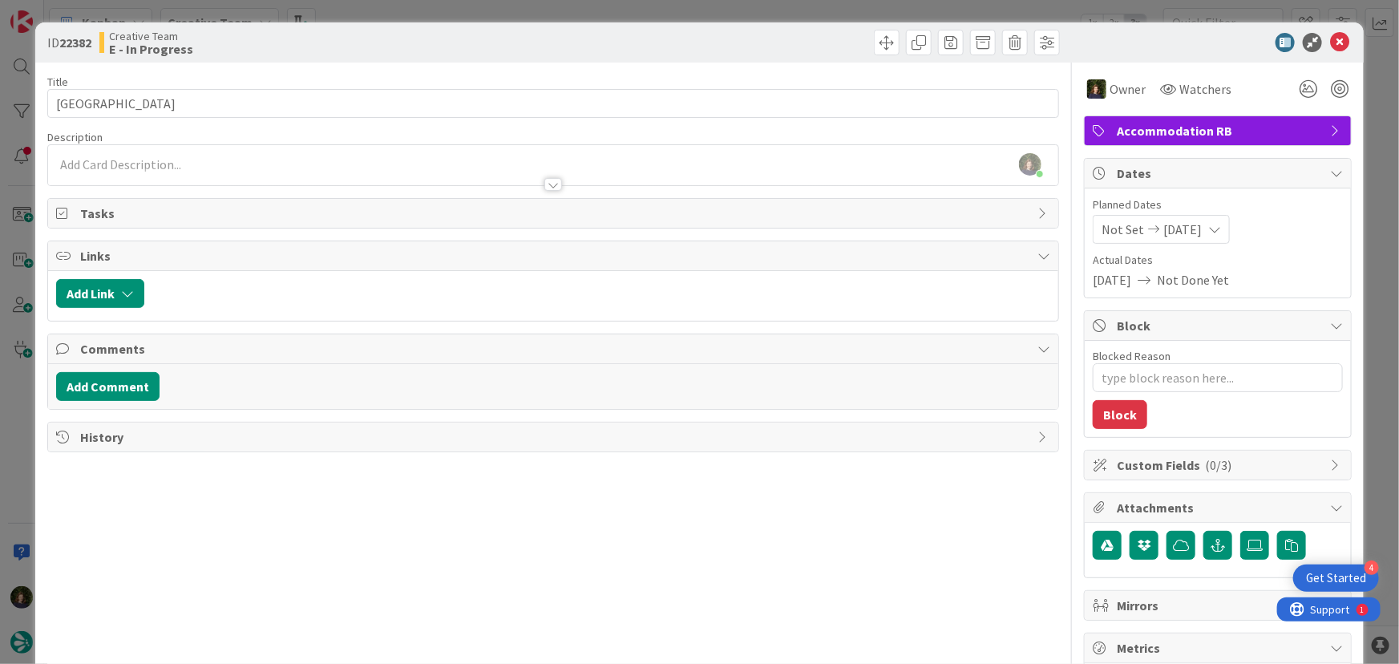
type textarea "x"
click at [1333, 40] on icon at bounding box center [1339, 42] width 19 height 19
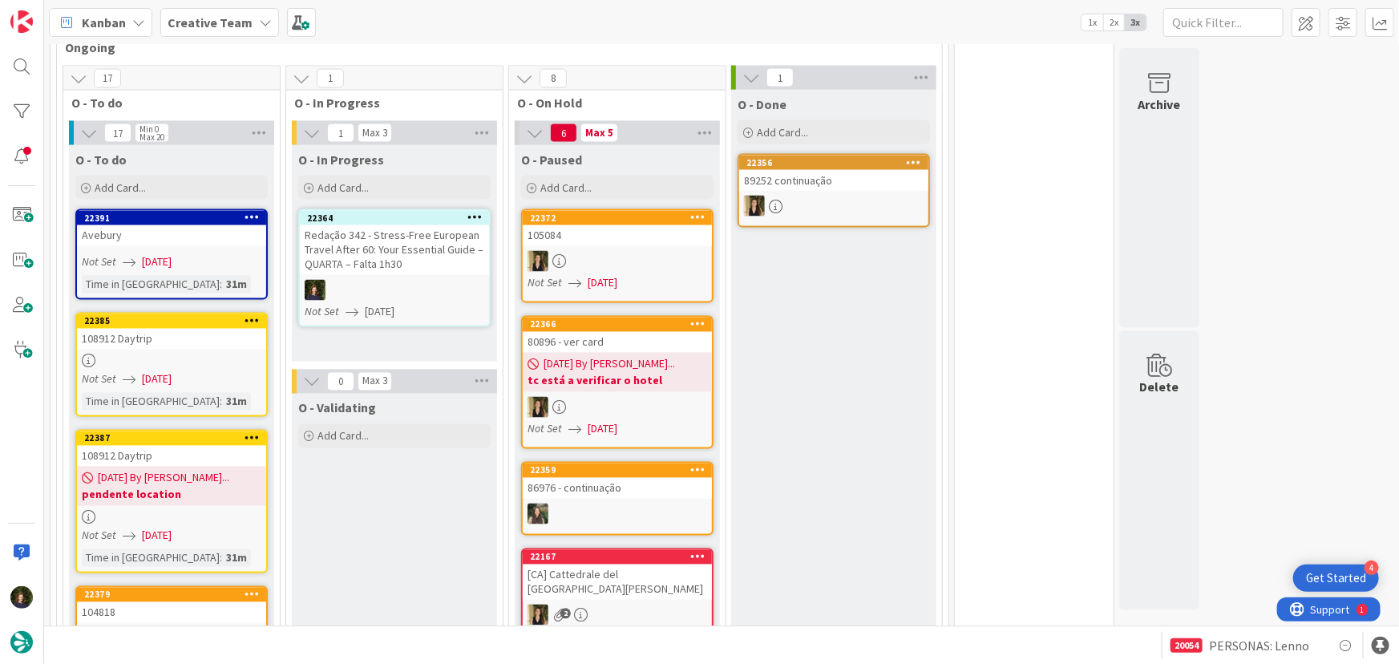
scroll to position [1372, 0]
